Goal: Information Seeking & Learning: Learn about a topic

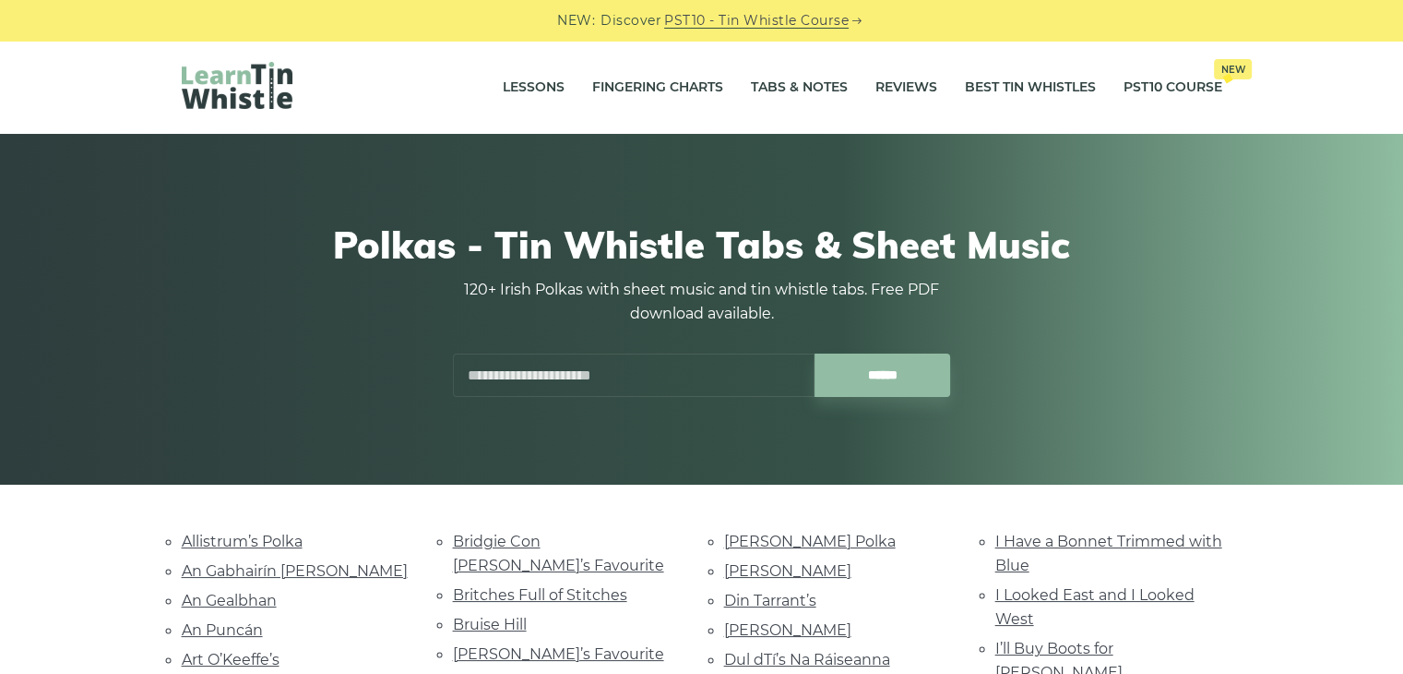
drag, startPoint x: 0, startPoint y: 0, endPoint x: 1366, endPoint y: 35, distance: 1366.1
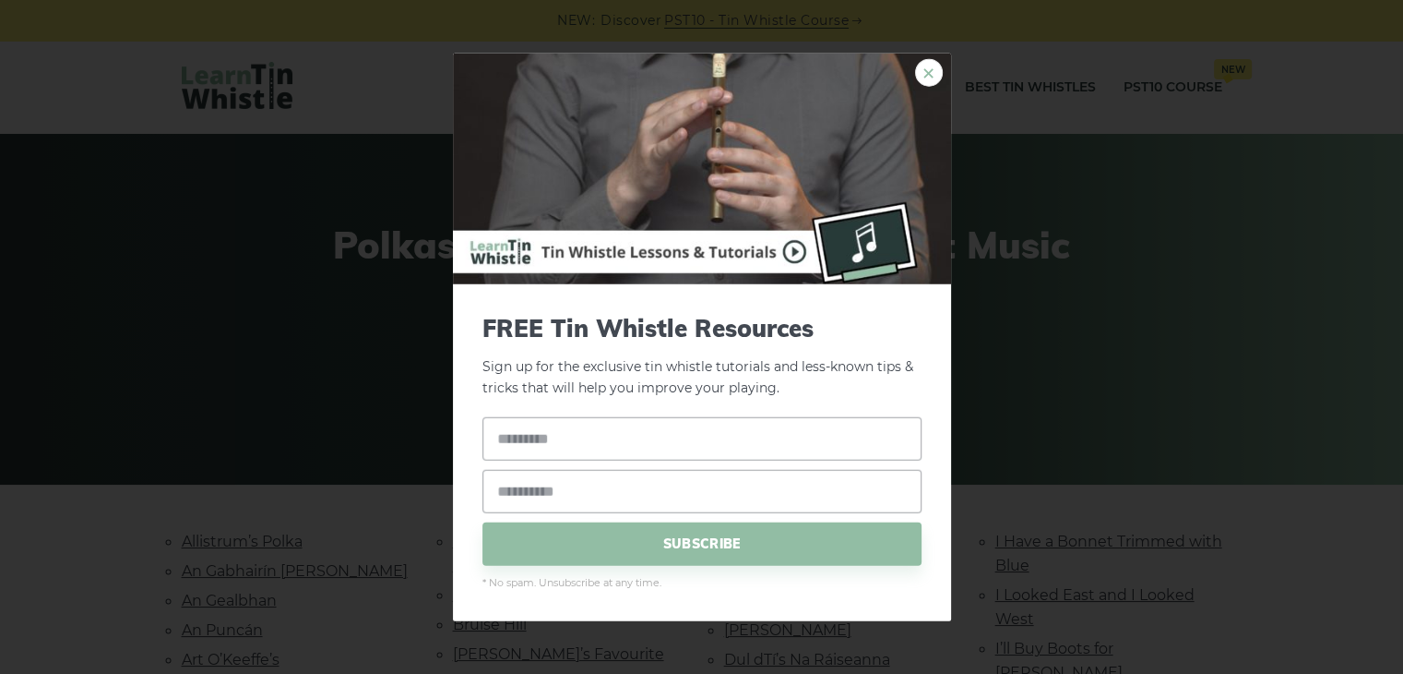
click at [929, 69] on link "×" at bounding box center [929, 73] width 28 height 28
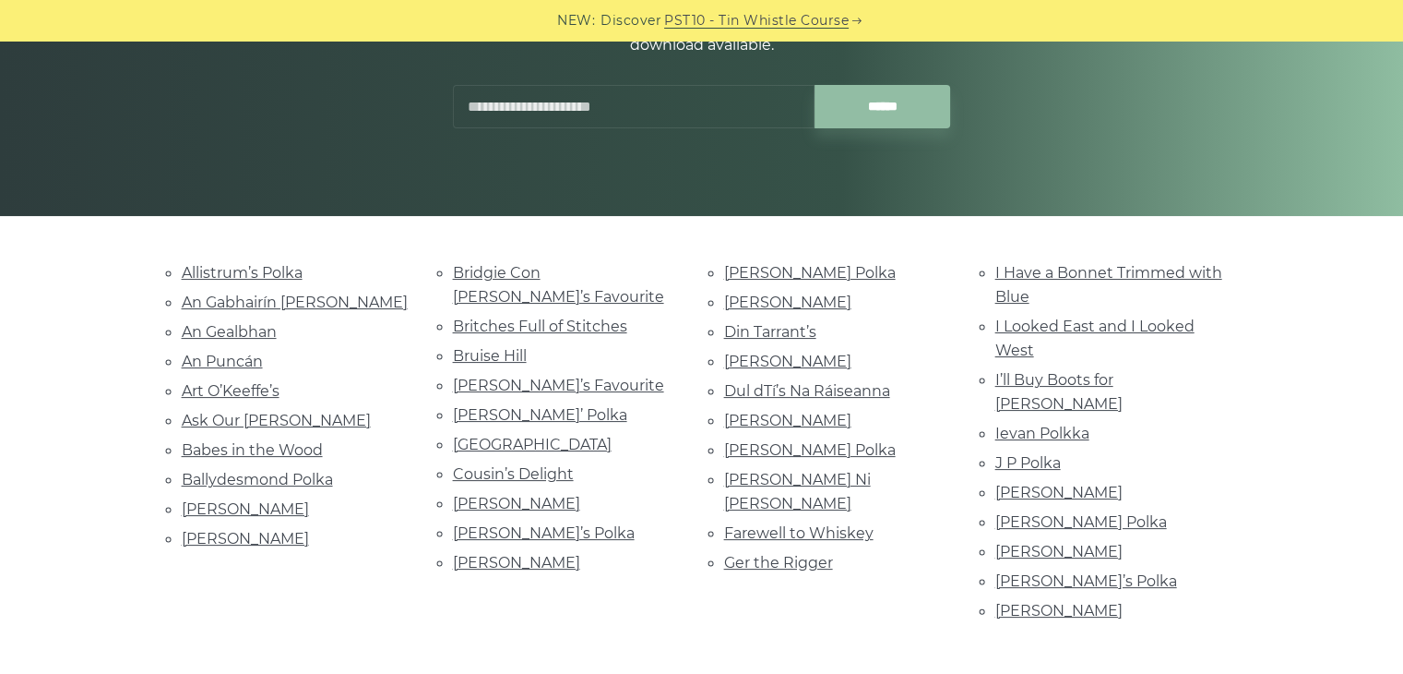
scroll to position [272, 0]
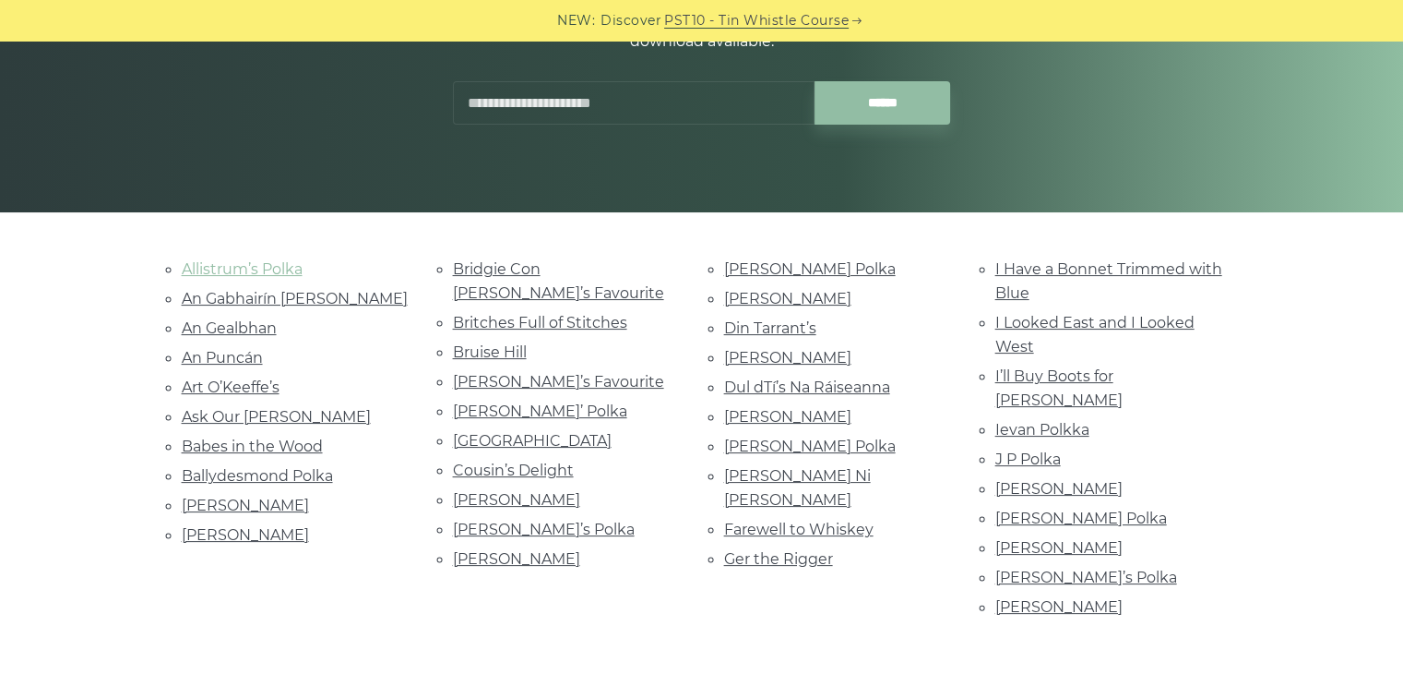
click at [281, 263] on link "Allistrum’s Polka" at bounding box center [242, 269] width 121 height 18
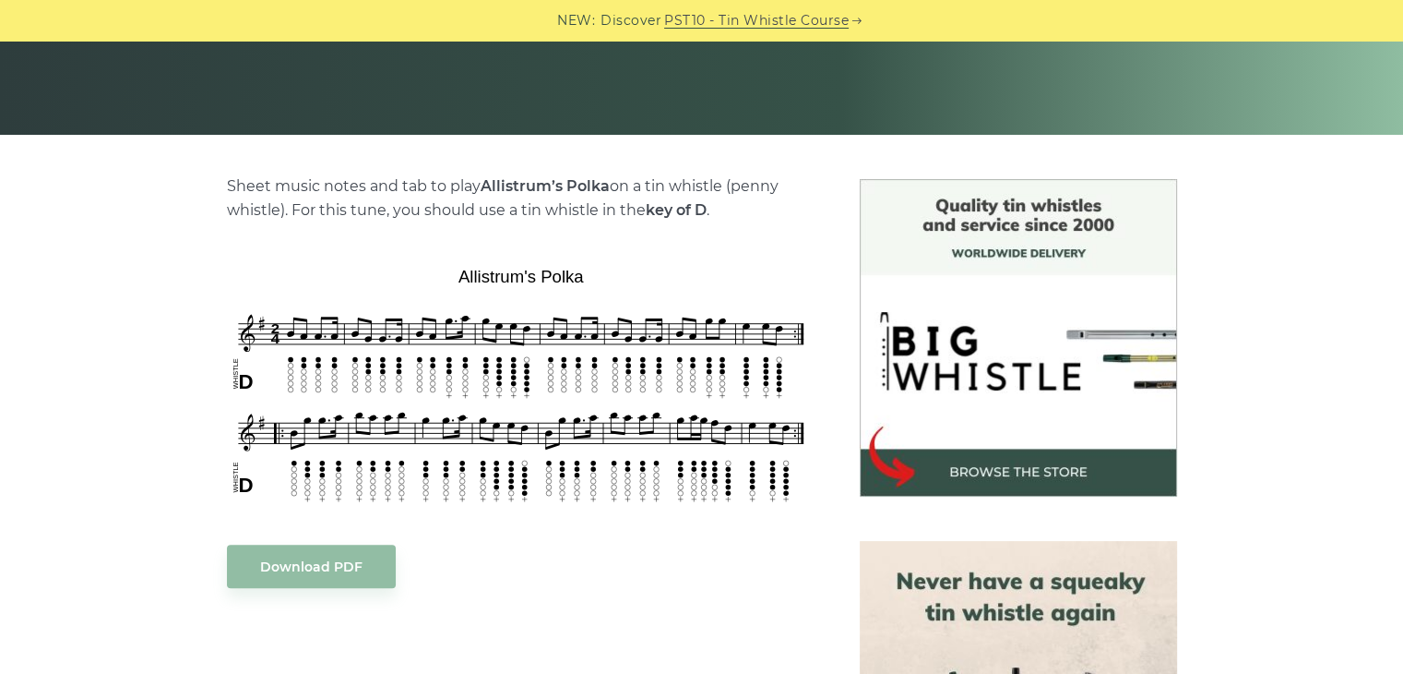
scroll to position [650, 0]
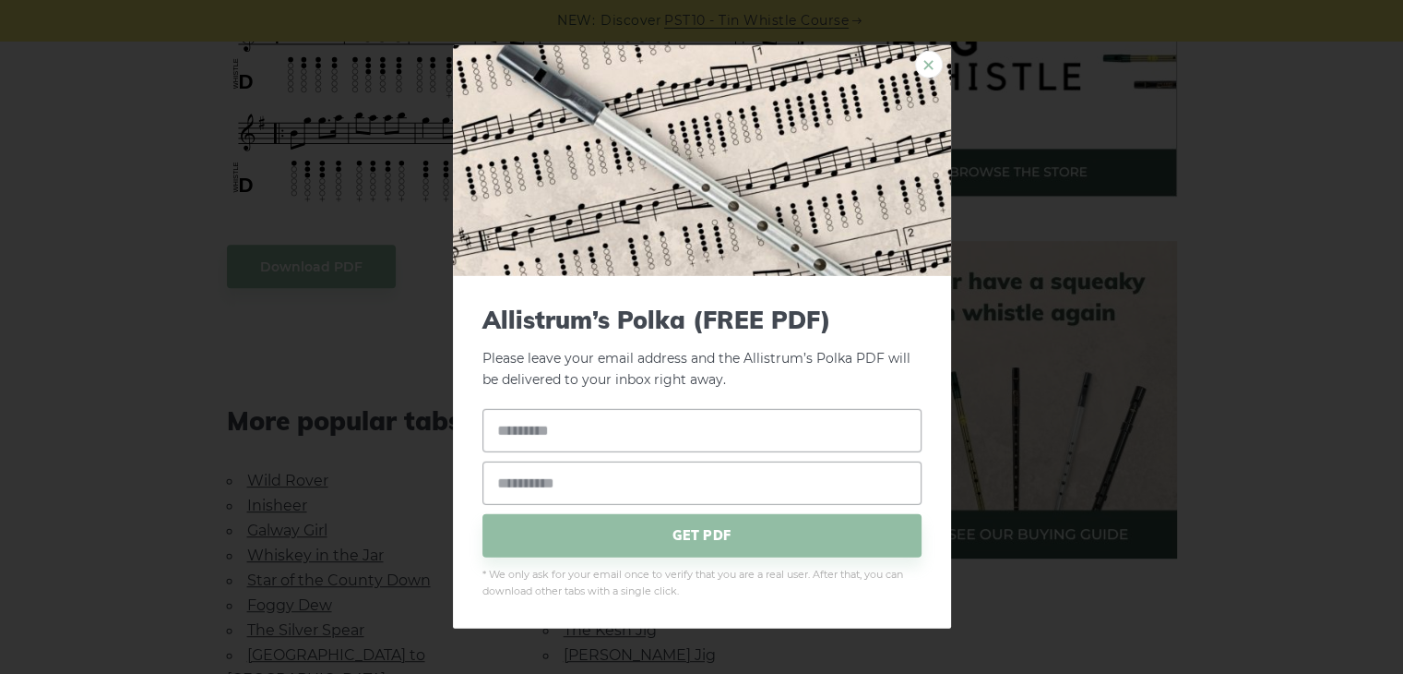
click at [941, 63] on link "×" at bounding box center [929, 65] width 28 height 28
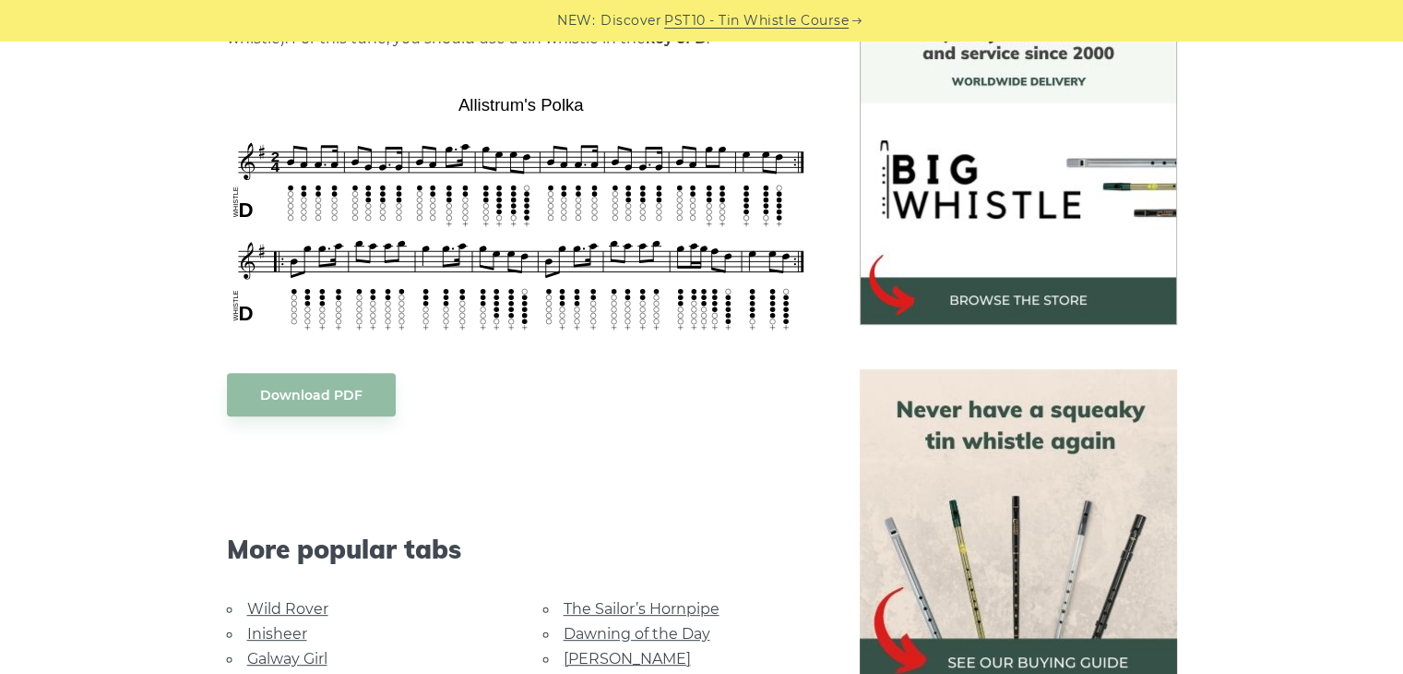
scroll to position [465, 0]
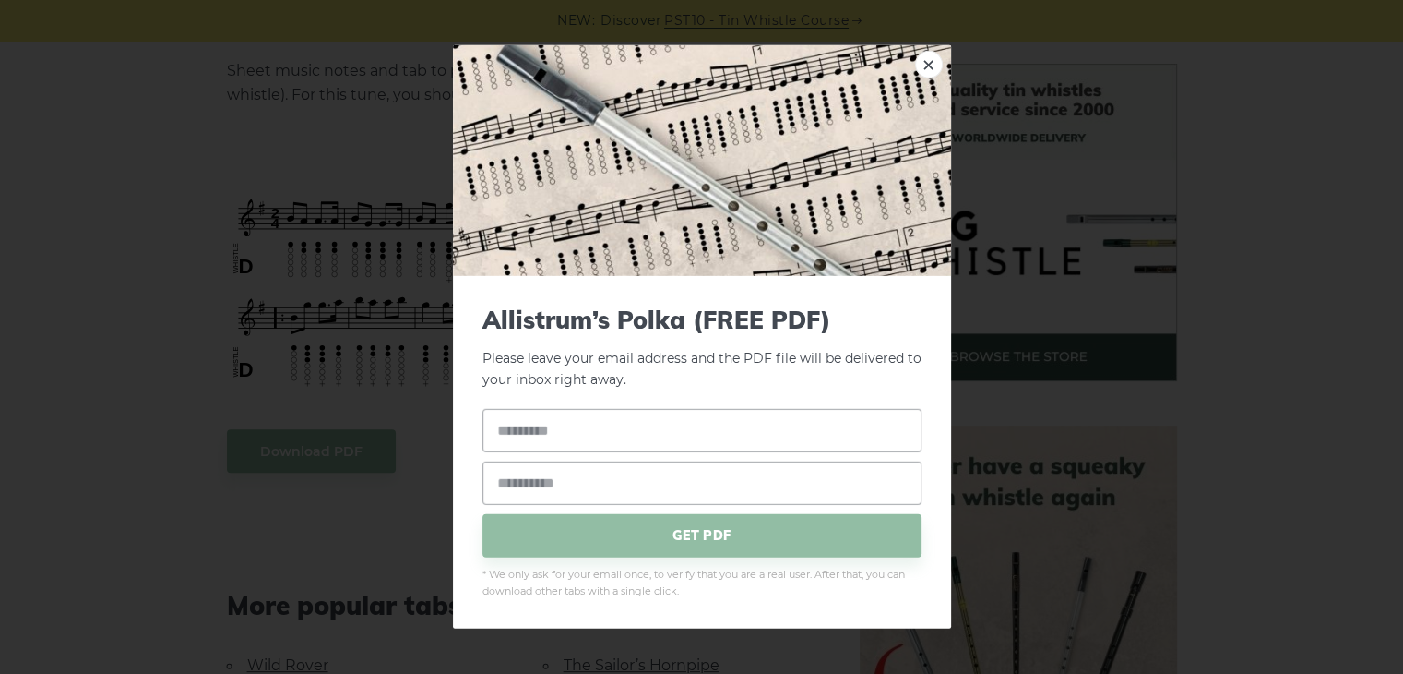
click at [913, 60] on img at bounding box center [702, 160] width 498 height 231
click at [941, 58] on img at bounding box center [702, 160] width 498 height 231
click at [934, 74] on link "×" at bounding box center [929, 65] width 28 height 28
drag, startPoint x: 458, startPoint y: 281, endPoint x: 304, endPoint y: 266, distance: 154.0
click at [304, 266] on div "× Allistrum’s Polka (FREE PDF) Please leave your email address and the Allistru…" at bounding box center [701, 337] width 1403 height 674
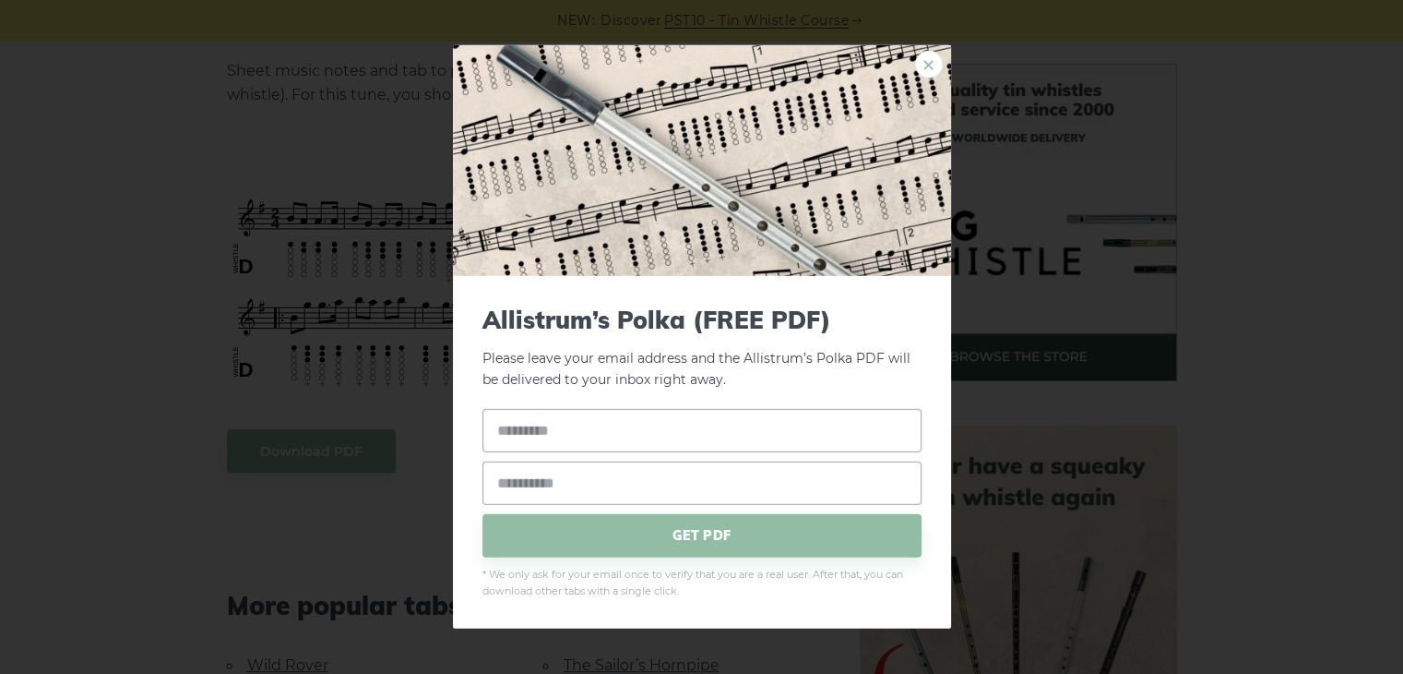
click at [915, 65] on link "×" at bounding box center [929, 65] width 28 height 28
drag, startPoint x: 488, startPoint y: 269, endPoint x: 88, endPoint y: 175, distance: 411.2
click at [88, 175] on div "× Allistrum’s Polka (FREE PDF) Please leave your email address and the Allistru…" at bounding box center [701, 337] width 1403 height 674
click at [931, 68] on link "×" at bounding box center [929, 65] width 28 height 28
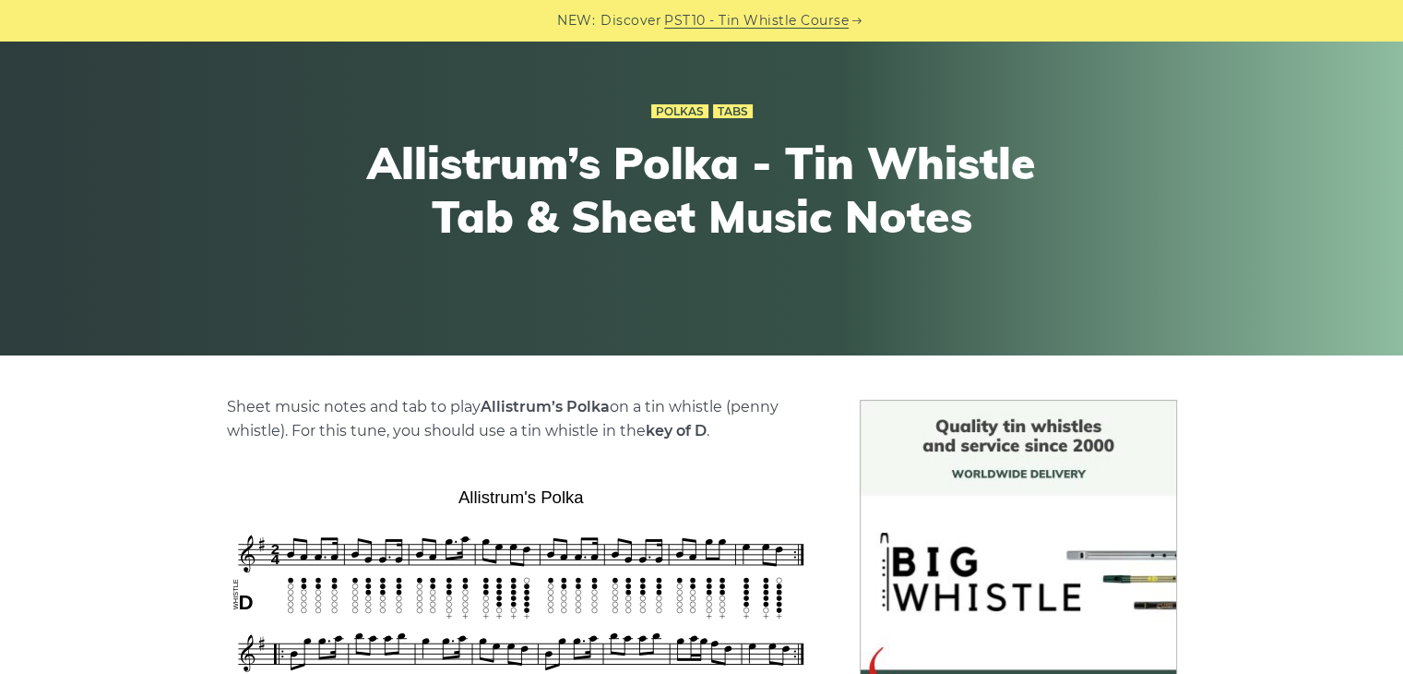
scroll to position [188, 0]
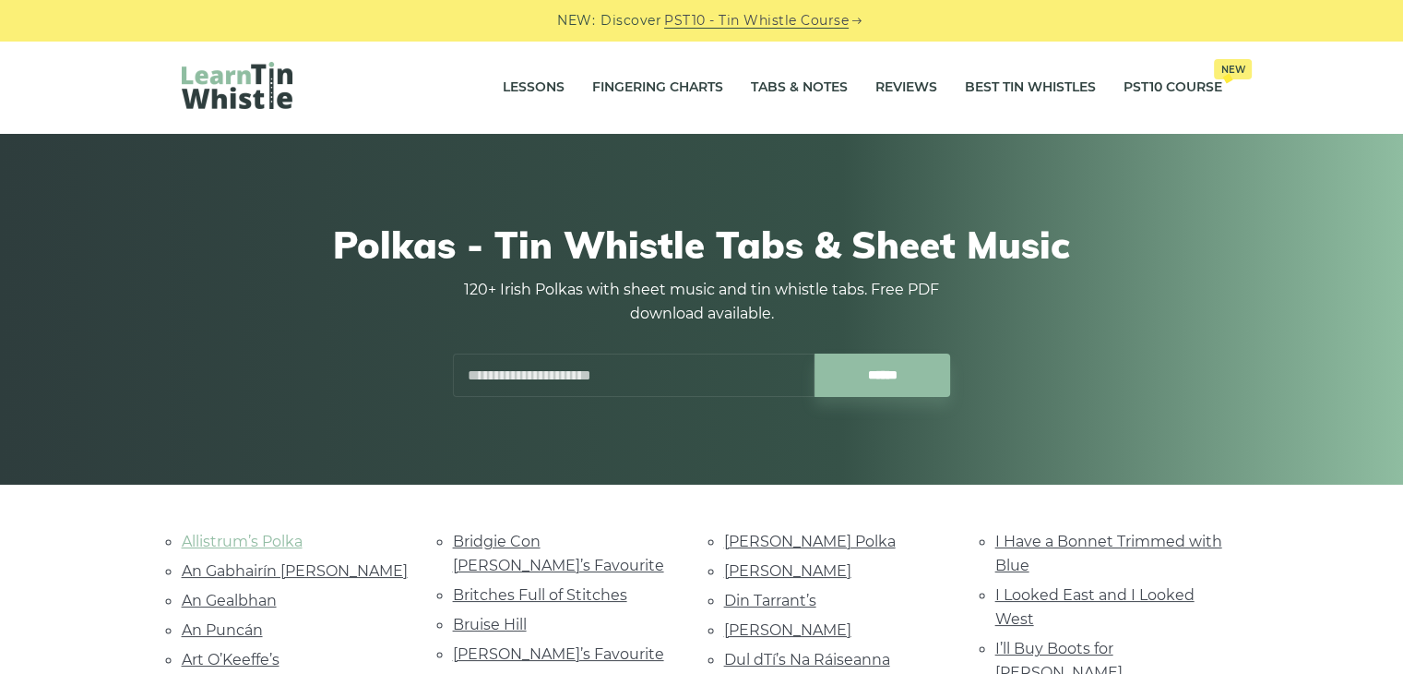
click at [196, 542] on link "Allistrum’s Polka" at bounding box center [242, 541] width 121 height 18
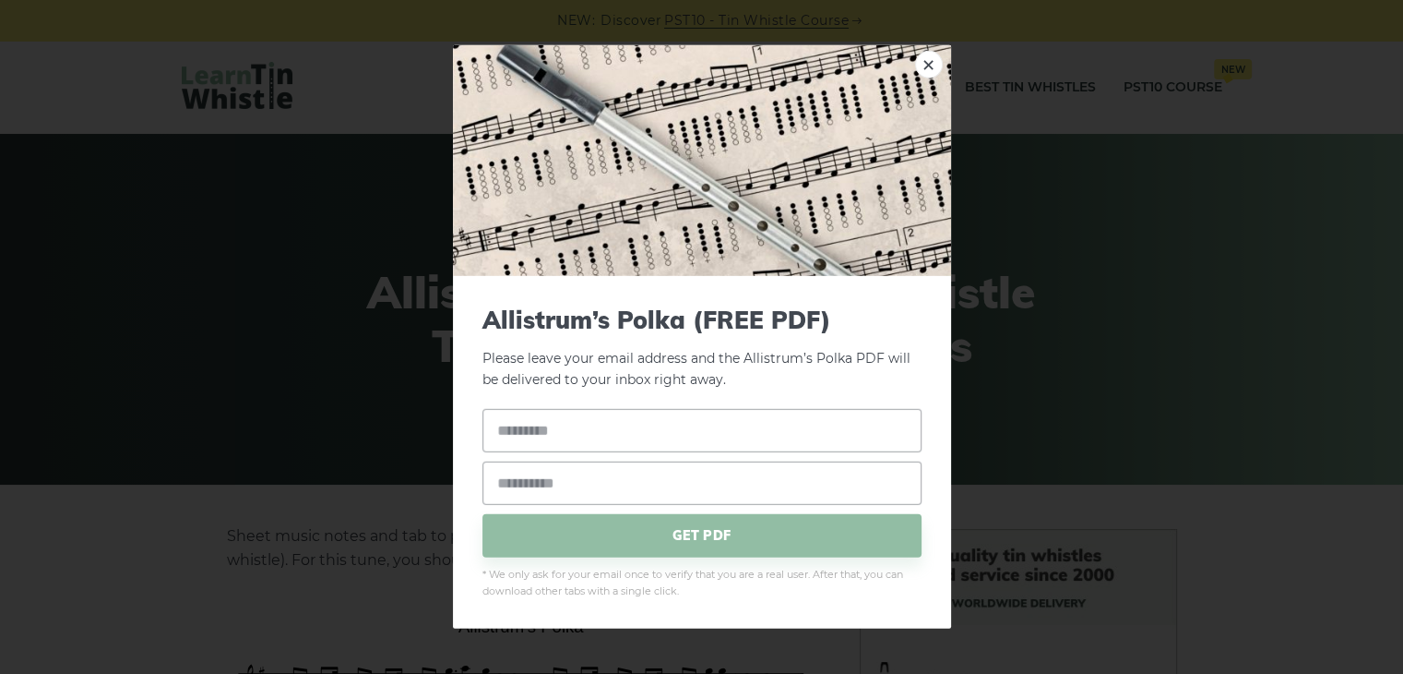
drag, startPoint x: 468, startPoint y: 626, endPoint x: 550, endPoint y: 626, distance: 82.1
click at [369, 603] on div "× Allistrum’s Polka (FREE PDF) Please leave your email address and the Allistru…" at bounding box center [701, 337] width 1403 height 674
click at [924, 69] on link "×" at bounding box center [929, 65] width 28 height 28
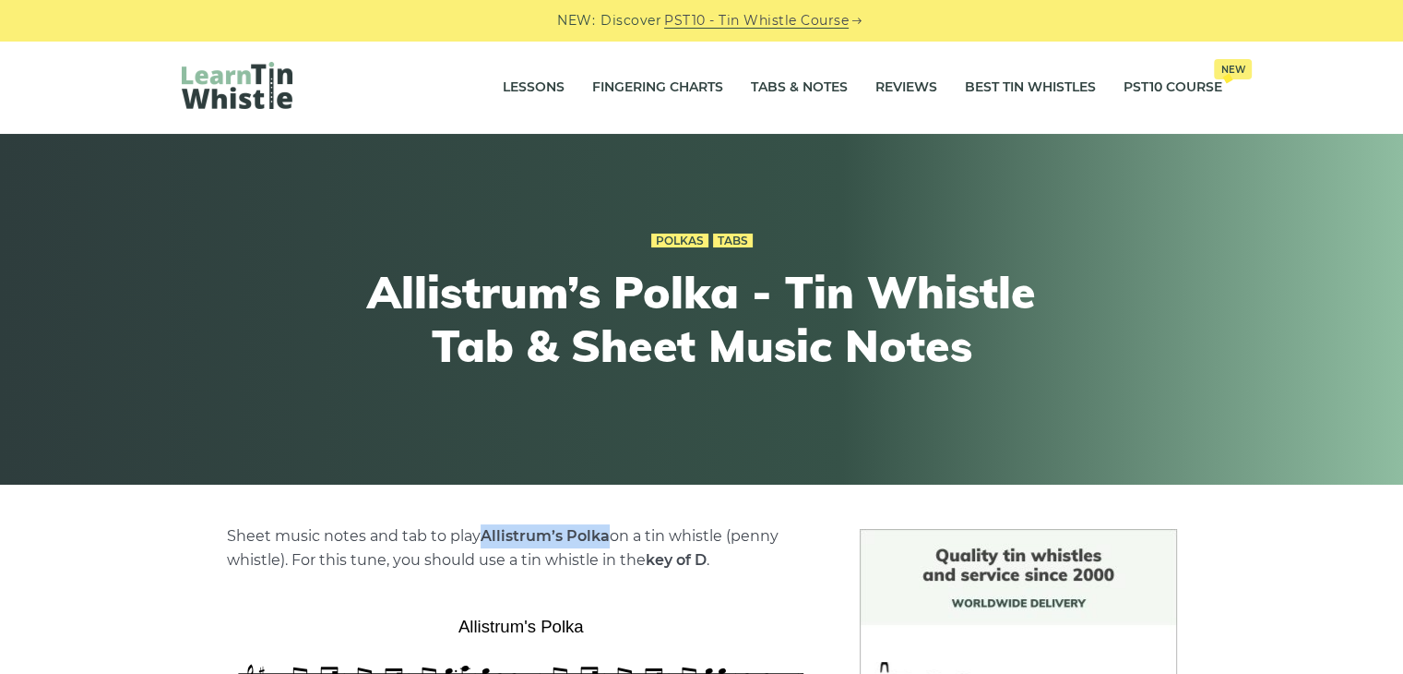
drag, startPoint x: 484, startPoint y: 537, endPoint x: 610, endPoint y: 539, distance: 125.5
click at [610, 539] on p "Sheet music notes and tab to play Allistrum’s Polka on a tin whistle ([PERSON_N…" at bounding box center [521, 548] width 589 height 48
copy strong "Allistrum’s Polka"
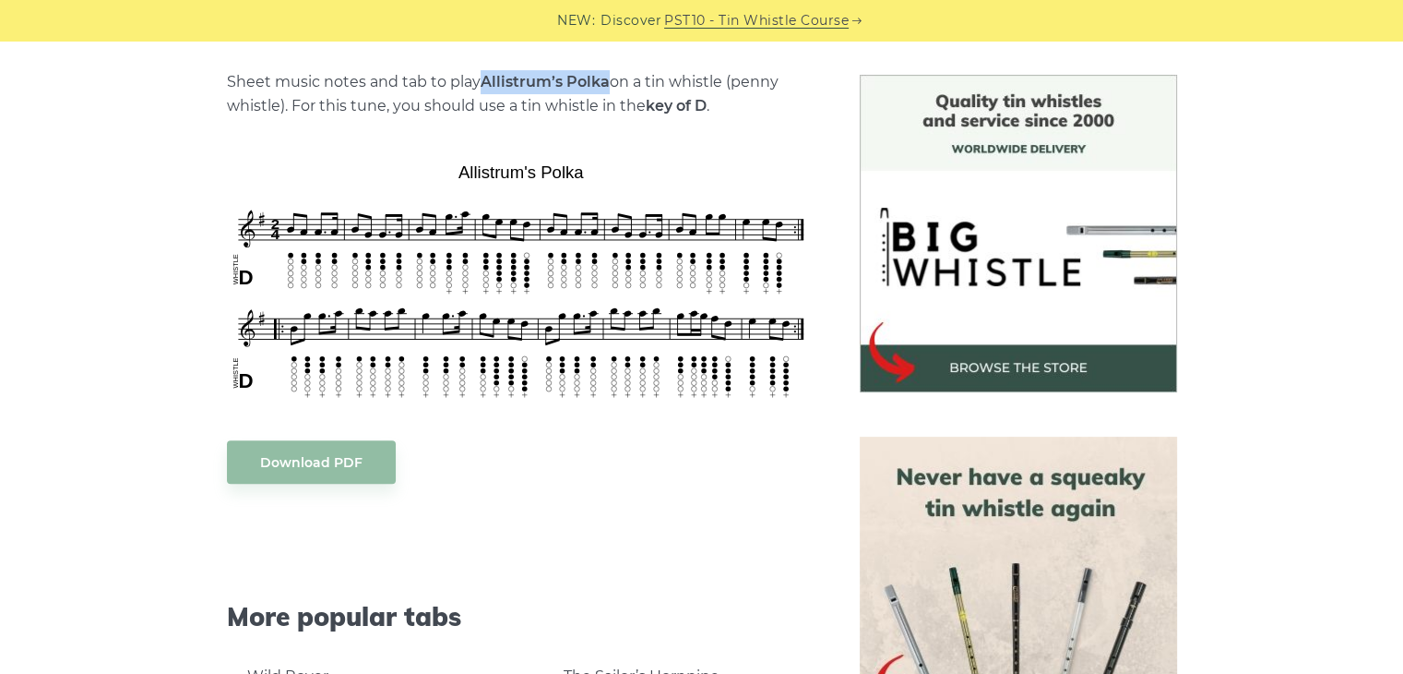
scroll to position [461, 0]
